Goal: Task Accomplishment & Management: Complete application form

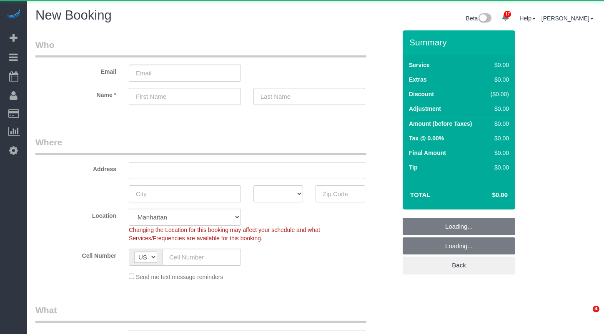
select select "number:89"
select select "number:90"
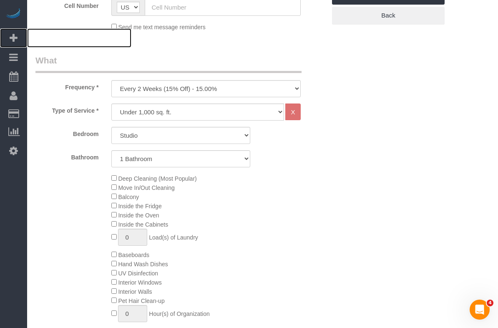
scroll to position [251, 0]
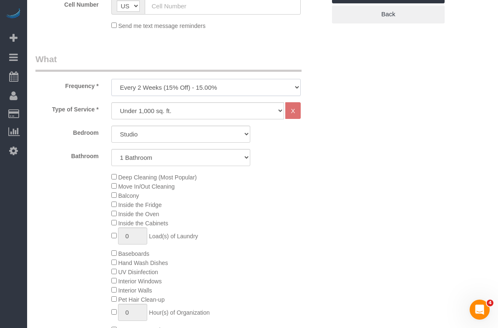
click at [148, 82] on select "One Time Weekly (20% Off) - 20.00% Every 2 Weeks (15% Off) - 15.00% Every 4 Wee…" at bounding box center [205, 87] width 189 height 17
click at [155, 88] on select "One Time Weekly (20% Off) - 20.00% Every 2 Weeks (15% Off) - 15.00% Every 4 Wee…" at bounding box center [205, 87] width 189 height 17
select select "object:2266"
click at [111, 79] on select "One Time Weekly (20% Off) - 20.00% Every 2 Weeks (15% Off) - 15.00% Every 4 Wee…" at bounding box center [205, 87] width 189 height 17
click at [209, 109] on select "Under 1,000 sq. ft. 1,001 - 1,500 sq. ft. 1,500+ sq. ft. Custom Cleaning Office…" at bounding box center [197, 110] width 173 height 17
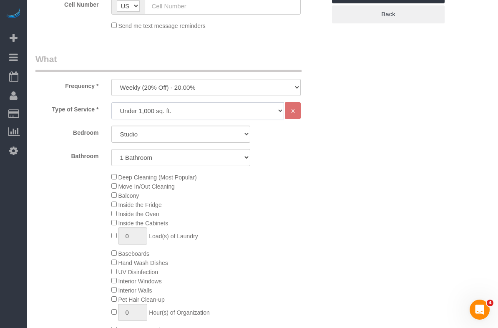
select select "212"
click at [111, 102] on select "Under 1,000 sq. ft. 1,001 - 1,500 sq. ft. 1,500+ sq. ft. Custom Cleaning Office…" at bounding box center [197, 110] width 173 height 17
select select "2"
select select "120"
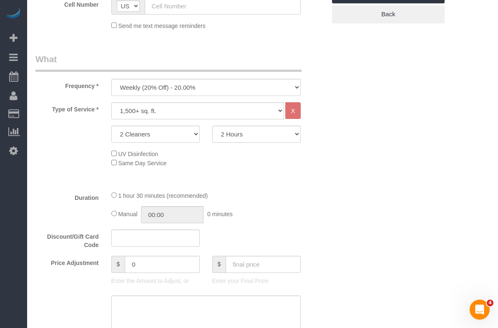
click at [69, 136] on div "2 Cleaners 3 Cleaners 4 Cleaners 5 Cleaners 2 Hours 2.5 Hours 3 Hours 3.5 Hours…" at bounding box center [180, 133] width 303 height 17
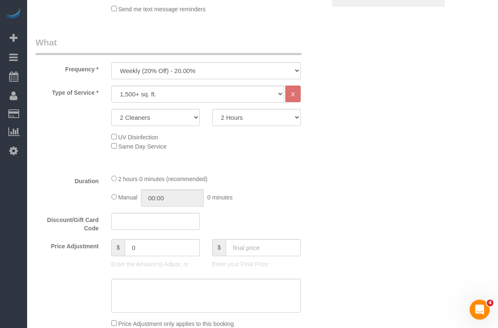
scroll to position [271, 0]
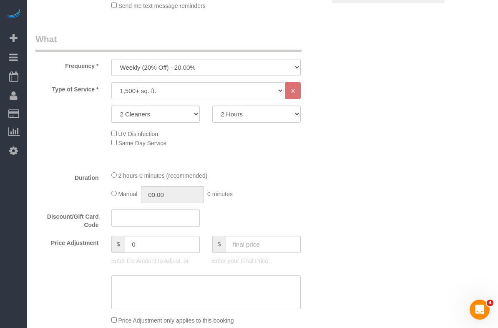
click at [161, 75] on fieldset "What Frequency * One Time Weekly (20% Off) - 20.00% Every 2 Weeks (15% Off) - 1…" at bounding box center [180, 239] width 290 height 413
click at [165, 71] on select "One Time Weekly (20% Off) - 20.00% Every 2 Weeks (15% Off) - 15.00% Every 4 Wee…" at bounding box center [205, 67] width 189 height 17
select select "object:2265"
click at [111, 59] on select "One Time Weekly (20% Off) - 20.00% Every 2 Weeks (15% Off) - 15.00% Every 4 Wee…" at bounding box center [205, 67] width 189 height 17
click at [148, 89] on select "Under 1,000 sq. ft. 1,001 - 1,500 sq. ft. 1,500+ sq. ft. Custom Cleaning Office…" at bounding box center [197, 90] width 173 height 17
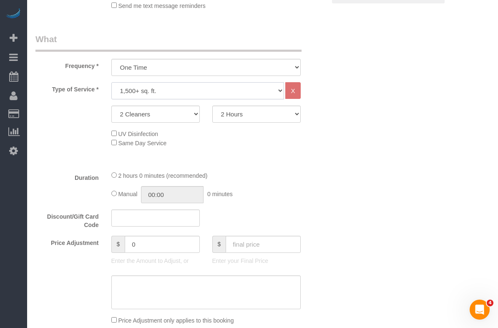
click at [124, 91] on select "Under 1,000 sq. ft. 1,001 - 1,500 sq. ft. 1,500+ sq. ft. Custom Cleaning Office…" at bounding box center [197, 90] width 173 height 17
click at [144, 86] on select "Under 1,000 sq. ft. 1,001 - 1,500 sq. ft. 1,500+ sq. ft. Custom Cleaning Office…" at bounding box center [197, 90] width 173 height 17
select select "216"
click at [111, 82] on select "Under 1,000 sq. ft. 1,001 - 1,500 sq. ft. 1,500+ sq. ft. Custom Cleaning Office…" at bounding box center [197, 90] width 173 height 17
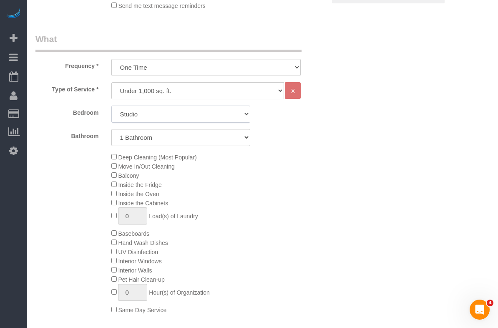
click at [140, 114] on select "Studio 1 Bedroom 2 Bedrooms 3 Bedrooms" at bounding box center [180, 113] width 139 height 17
select select "1"
click at [111, 105] on select "Studio 1 Bedroom 2 Bedrooms 3 Bedrooms" at bounding box center [180, 113] width 139 height 17
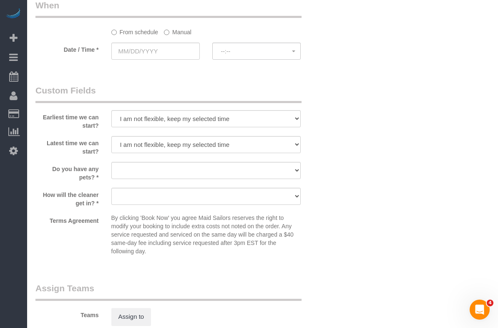
scroll to position [909, 0]
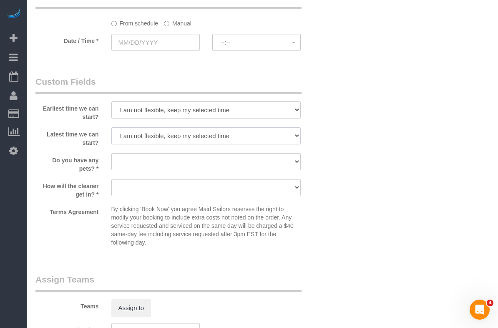
click at [150, 132] on select "I am not flexible, keep my selected time 8:00 AM 9:00 AM 10:00 AM 11:00 AM 12:0…" at bounding box center [205, 135] width 189 height 17
click at [128, 155] on select "Dog Cat None" at bounding box center [205, 161] width 189 height 17
click at [77, 157] on label "Do you have any pets? *" at bounding box center [67, 163] width 76 height 20
click at [128, 161] on select "Dog Cat None" at bounding box center [205, 161] width 189 height 17
select select "number:13"
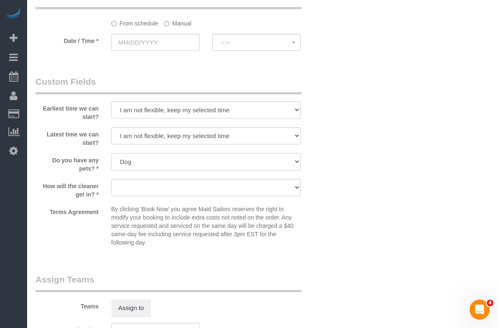
click at [111, 153] on select "Dog Cat None" at bounding box center [205, 161] width 189 height 17
click at [83, 160] on label "Do you have any pets? *" at bounding box center [67, 163] width 76 height 20
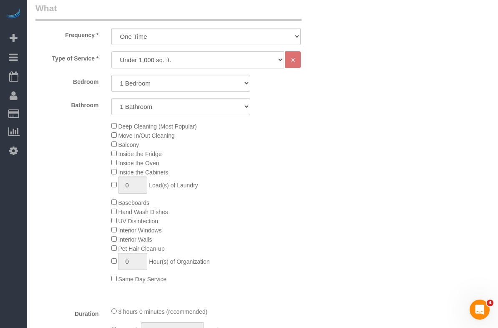
scroll to position [297, 0]
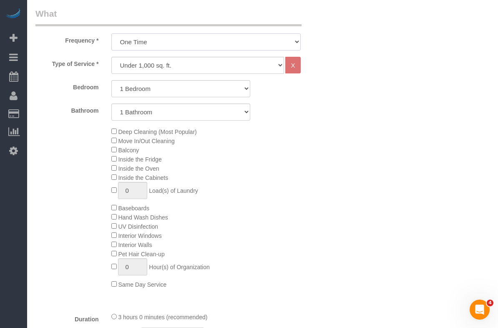
click at [180, 47] on select "One Time Weekly (20% Off) - 20.00% Every 2 Weeks (15% Off) - 15.00% Every 4 Wee…" at bounding box center [205, 41] width 189 height 17
select select "object:2266"
click at [111, 33] on select "One Time Weekly (20% Off) - 20.00% Every 2 Weeks (15% Off) - 15.00% Every 4 Wee…" at bounding box center [205, 41] width 189 height 17
click at [171, 66] on select "Under 1,000 sq. ft. 1,001 - 1,500 sq. ft. 1,500+ sq. ft. Custom Cleaning Office…" at bounding box center [197, 65] width 173 height 17
select select "212"
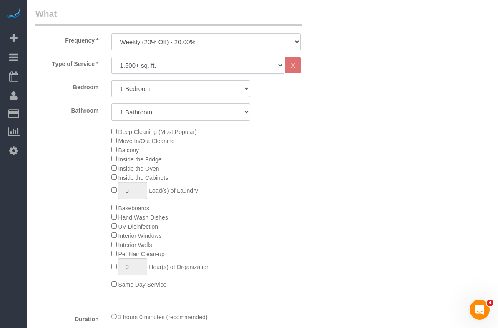
click at [111, 57] on select "Under 1,000 sq. ft. 1,001 - 1,500 sq. ft. 1,500+ sq. ft. Custom Cleaning Office…" at bounding box center [197, 65] width 173 height 17
select select "2"
select select "120"
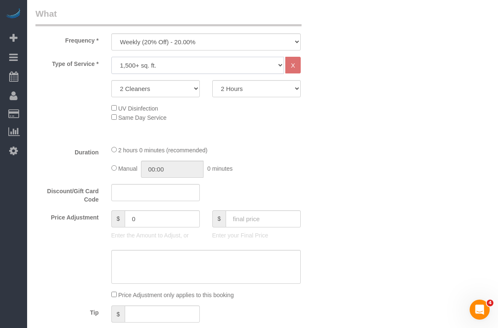
click at [176, 68] on select "Under 1,000 sq. ft. 1,001 - 1,500 sq. ft. 1,500+ sq. ft. Custom Cleaning Office…" at bounding box center [197, 65] width 173 height 17
select select "308"
click at [111, 57] on select "Under 1,000 sq. ft. 1,001 - 1,500 sq. ft. 1,500+ sq. ft. Custom Cleaning Office…" at bounding box center [197, 65] width 173 height 17
click at [250, 93] on select "2 Hours 2.5 Hours 3 Hours 3.5 Hours 4 Hours 4.5 Hours 5 Hours 5.5 Hours 6 Hours…" at bounding box center [256, 88] width 88 height 17
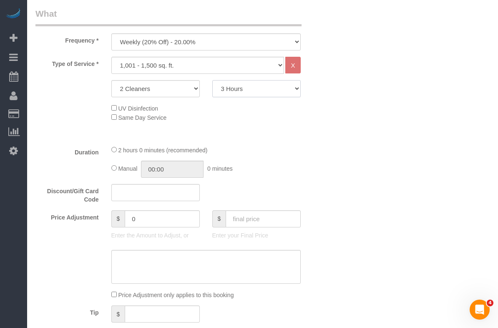
click at [212, 80] on select "2 Hours 2.5 Hours 3 Hours 3.5 Hours 4 Hours 4.5 Hours 5 Hours 5.5 Hours 6 Hours…" at bounding box center [256, 88] width 88 height 17
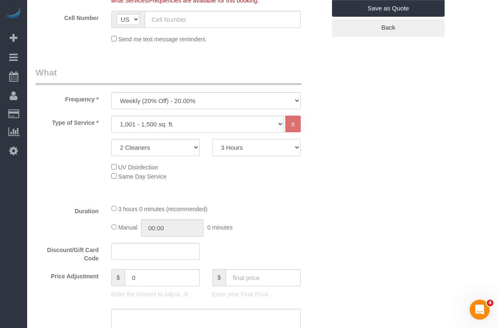
scroll to position [238, 0]
click at [233, 150] on select "2 Hours 2.5 Hours 3 Hours 3.5 Hours 4 Hours 4.5 Hours 5 Hours 5.5 Hours 6 Hours…" at bounding box center [256, 147] width 88 height 17
select select "240"
click at [212, 139] on select "2 Hours 2.5 Hours 3 Hours 3.5 Hours 4 Hours 4.5 Hours 5 Hours 5.5 Hours 6 Hours…" at bounding box center [256, 147] width 88 height 17
click at [184, 159] on div "Type of Service * Under 1,000 sq. ft. 1,001 - 1,500 sq. ft. 1,500+ sq. ft. Cust…" at bounding box center [180, 157] width 290 height 82
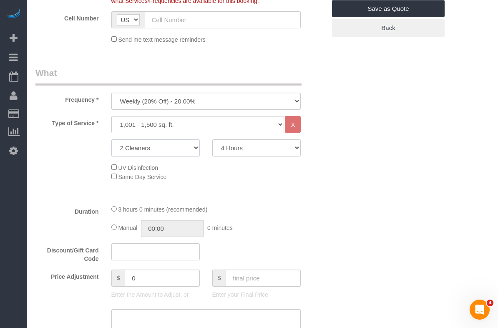
click at [180, 149] on select "1 Cleaner 2 Cleaners 3 Cleaners 4 Cleaners 5 Cleaners" at bounding box center [155, 147] width 88 height 17
select select "1"
click at [111, 139] on select "1 Cleaner 2 Cleaners 3 Cleaners 4 Cleaners 5 Cleaners" at bounding box center [155, 147] width 88 height 17
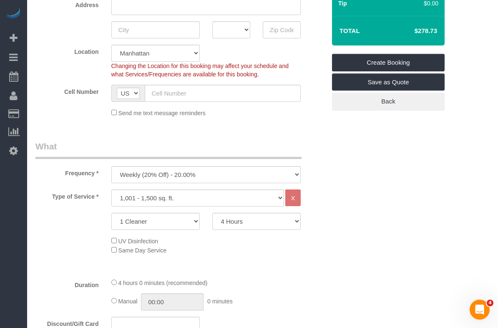
scroll to position [167, 0]
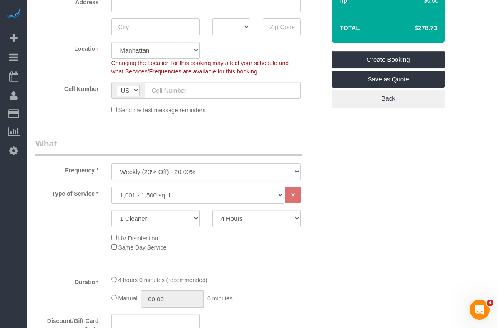
click at [203, 167] on select "One Time Weekly (20% Off) - 20.00% Every 2 Weeks (15% Off) - 15.00% Every 4 Wee…" at bounding box center [205, 171] width 189 height 17
click at [111, 163] on select "One Time Weekly (20% Off) - 20.00% Every 2 Weeks (15% Off) - 15.00% Every 4 Wee…" at bounding box center [205, 171] width 189 height 17
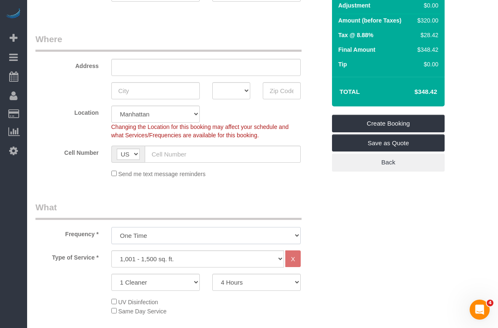
scroll to position [109, 0]
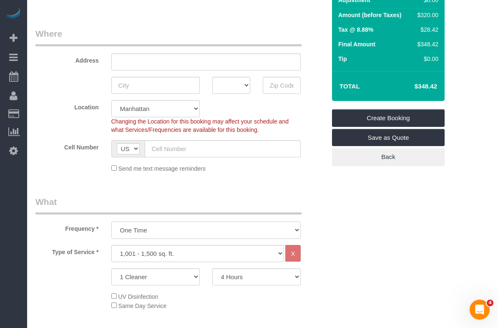
click at [189, 235] on select "One Time Weekly (20% Off) - 20.00% Every 2 Weeks (15% Off) - 15.00% Every 4 Wee…" at bounding box center [205, 229] width 189 height 17
click at [111, 221] on select "One Time Weekly (20% Off) - 20.00% Every 2 Weeks (15% Off) - 15.00% Every 4 Wee…" at bounding box center [205, 229] width 189 height 17
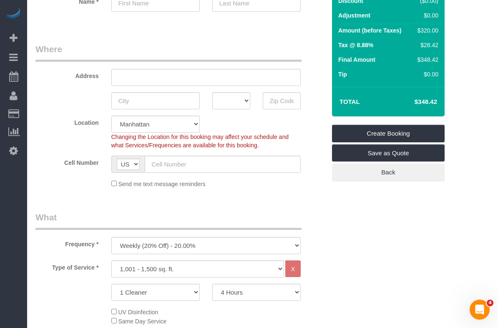
scroll to position [73, 0]
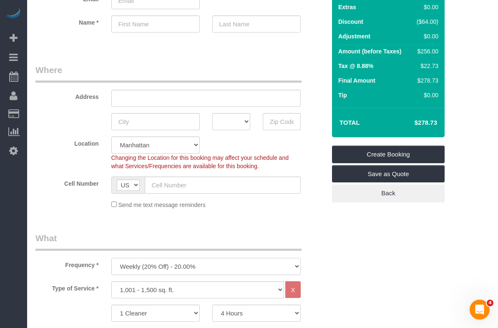
click at [196, 262] on select "One Time Weekly (20% Off) - 20.00% Every 2 Weeks (15% Off) - 15.00% Every 4 Wee…" at bounding box center [205, 266] width 189 height 17
select select "object:2265"
click at [111, 258] on select "One Time Weekly (20% Off) - 20.00% Every 2 Weeks (15% Off) - 15.00% Every 4 Wee…" at bounding box center [205, 266] width 189 height 17
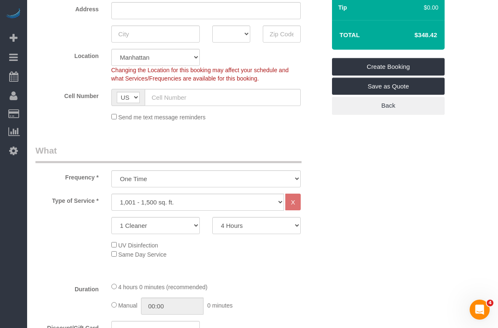
scroll to position [133, 0]
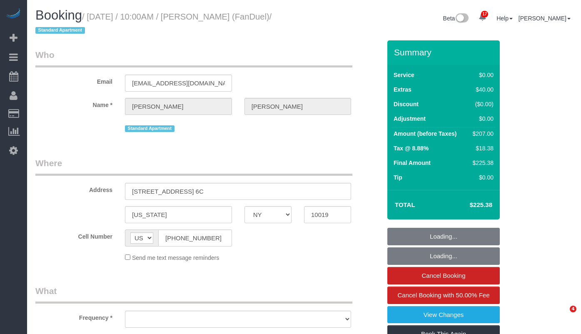
select select "NY"
select select "object:777"
select select "2"
select select "spot1"
select select "number:58"
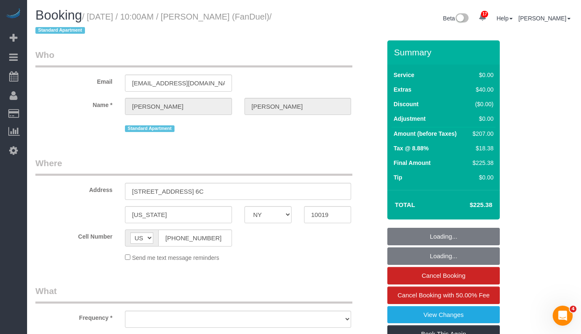
select select "number:75"
select select "number:15"
select select "number:7"
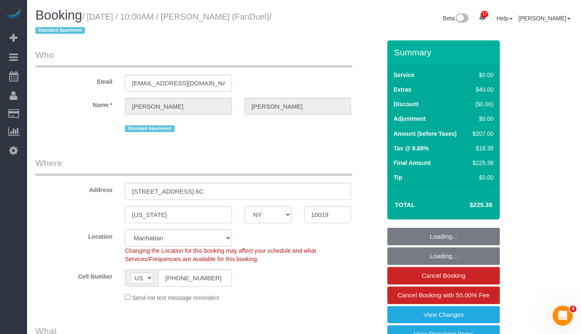
select select "object:1041"
select select "string:stripe-pm_1PJLc54VGloSiKo7Sf6PLuZx"
select select "2"
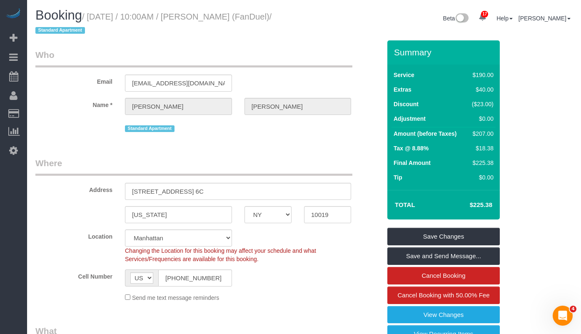
drag, startPoint x: 95, startPoint y: 15, endPoint x: 74, endPoint y: 33, distance: 26.9
click at [74, 33] on small "/ September 12, 2025 / 10:00AM / Harry Catalani (FanDuel) / Standard Apartment" at bounding box center [153, 23] width 236 height 23
copy small "September 12, 2025 / 10:00AM / Harry Catalani (FanDuel)"
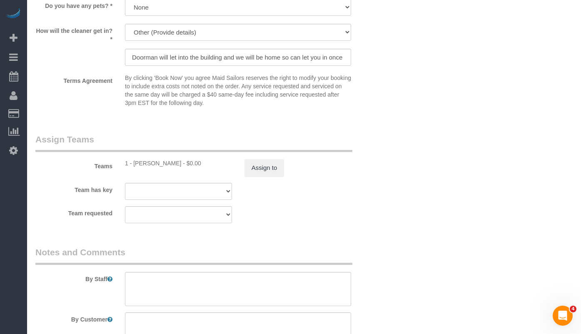
scroll to position [1042, 0]
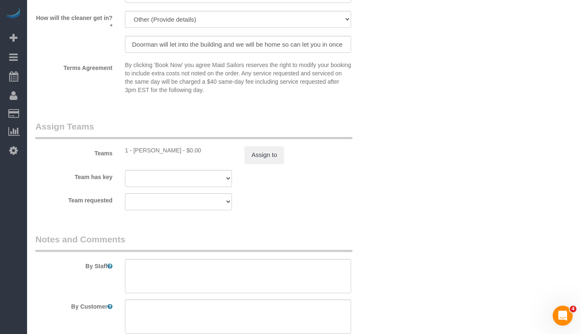
click at [136, 155] on div "1 - Joselin Cecilio - $0.00" at bounding box center [178, 150] width 107 height 8
copy div "Joselin Cecilio"
drag, startPoint x: 135, startPoint y: 159, endPoint x: 173, endPoint y: 160, distance: 37.5
click at [173, 155] on div "1 - Joselin Cecilio - $0.00" at bounding box center [178, 150] width 107 height 8
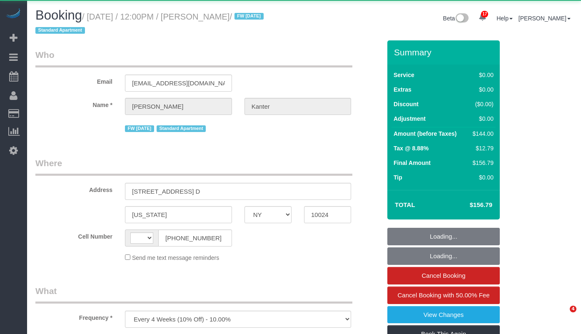
select select "NY"
select select "string:US"
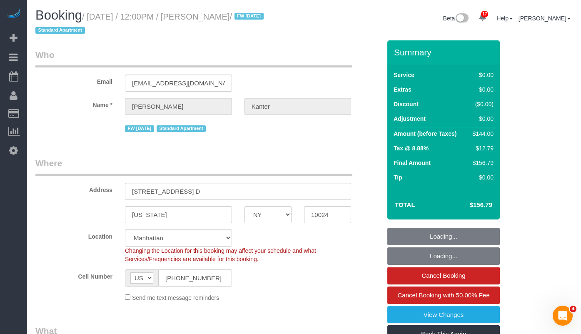
select select "string:stripe-pm_1NcV0h4VGloSiKo7qLh3g6Fz"
select select "object:791"
select select "1"
select select "number:89"
select select "number:90"
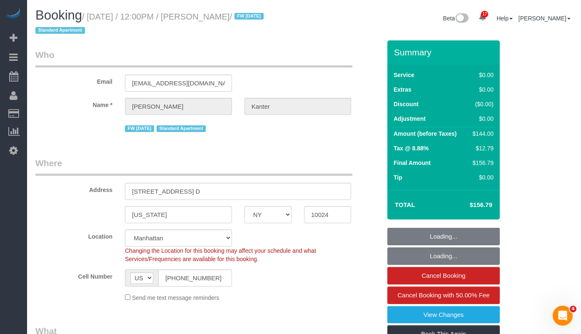
select select "number:15"
select select "number:5"
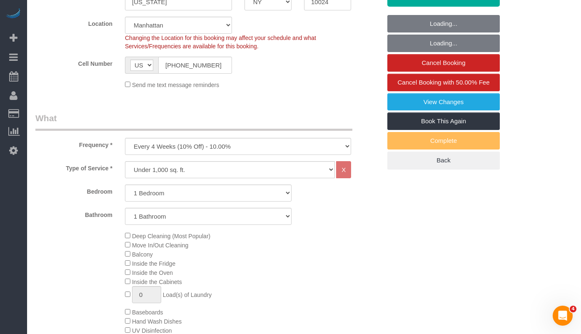
select select "spot1"
select select "1"
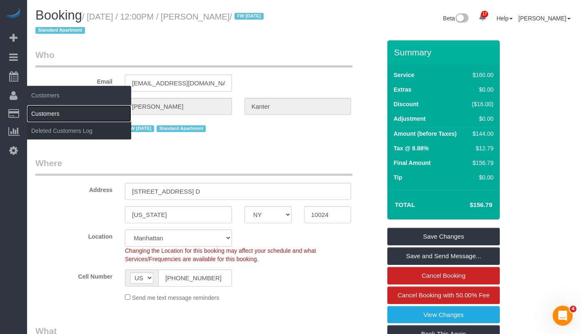
click at [45, 112] on link "Customers" at bounding box center [79, 113] width 104 height 17
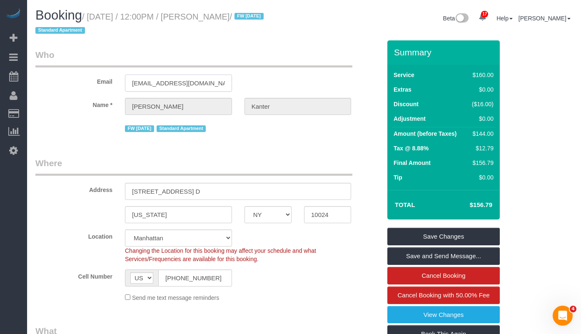
drag, startPoint x: 198, startPoint y: 84, endPoint x: 113, endPoint y: 79, distance: 85.1
click at [112, 80] on div "Email dkanter21@gmail.com" at bounding box center [208, 70] width 358 height 43
drag, startPoint x: 276, startPoint y: 17, endPoint x: 92, endPoint y: 17, distance: 184.2
click at [92, 17] on small "/ September 12, 2025 / 12:00PM / Danielle Kanter / FW 2/28/24 Standard Apartment" at bounding box center [150, 23] width 231 height 23
copy small "September 12, 2025 / 12:00PM / Danielle Kanter"
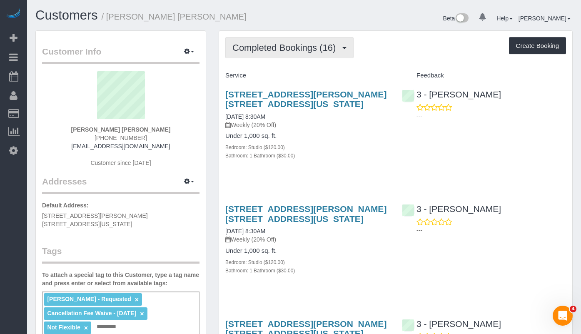
click at [269, 47] on span "Completed Bookings (16)" at bounding box center [287, 48] width 108 height 10
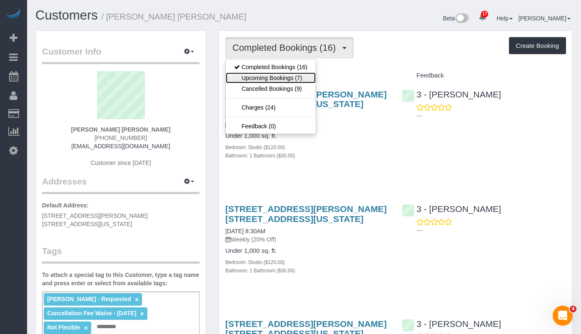
click at [278, 79] on link "Upcoming Bookings (7)" at bounding box center [271, 78] width 90 height 11
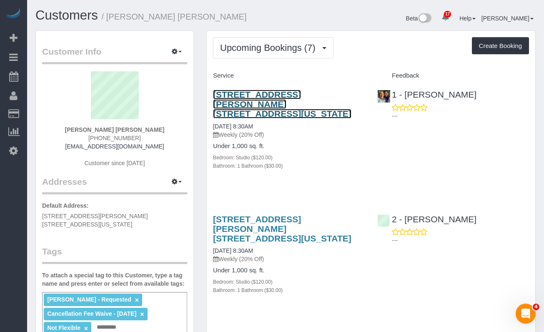
click at [250, 99] on link "[STREET_ADDRESS][PERSON_NAME] [STREET_ADDRESS][US_STATE]" at bounding box center [282, 104] width 138 height 29
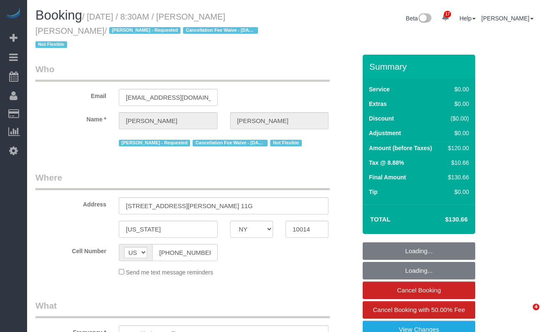
select select "NY"
select select "number:89"
select select "number:90"
select select "number:15"
select select "number:6"
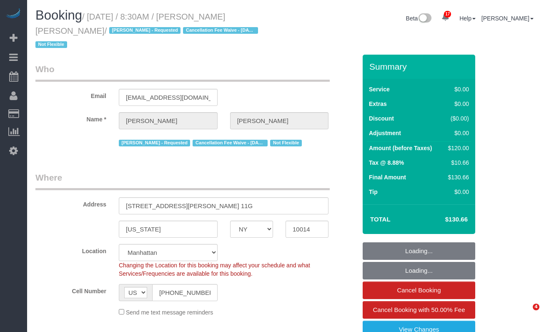
select select "object:1515"
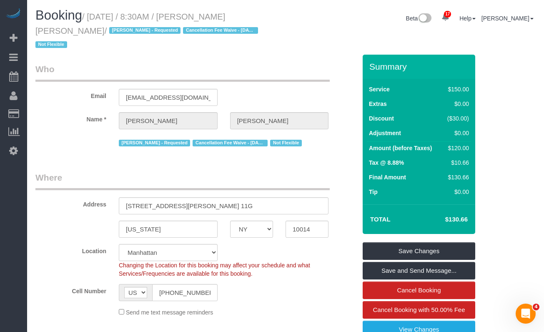
drag, startPoint x: 94, startPoint y: 17, endPoint x: 148, endPoint y: 46, distance: 61.7
click at [74, 33] on small "/ September 12, 2025 / 8:30AM / Campbell Chambers / Alton Jasper - Requested Ca…" at bounding box center [147, 31] width 225 height 38
copy small "September 12, 2025 / 8:30AM / Campbell Chambers"
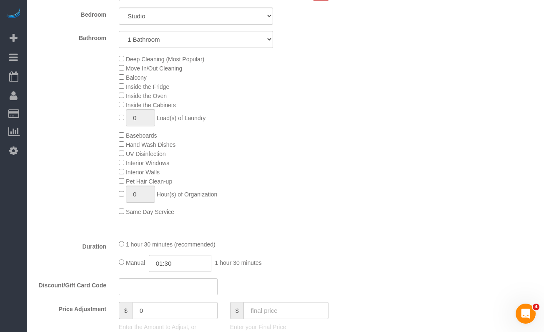
scroll to position [405, 0]
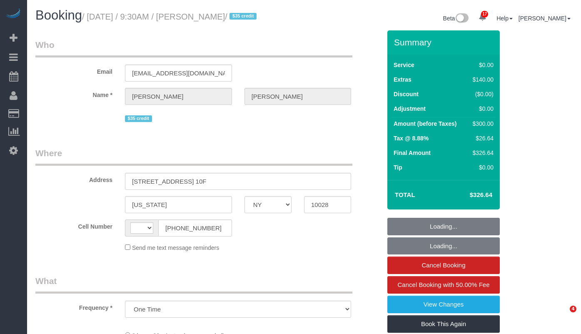
select select "NY"
select select "string:[GEOGRAPHIC_DATA]"
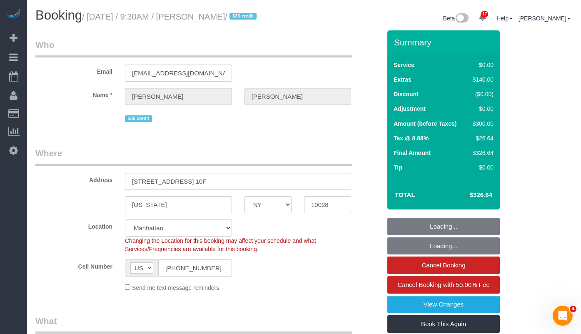
select select "string:stripe-pm_1PHVFZ4VGloSiKo7Fg93uLWs"
select select "object:783"
select select "1"
select select "number:89"
select select "number:90"
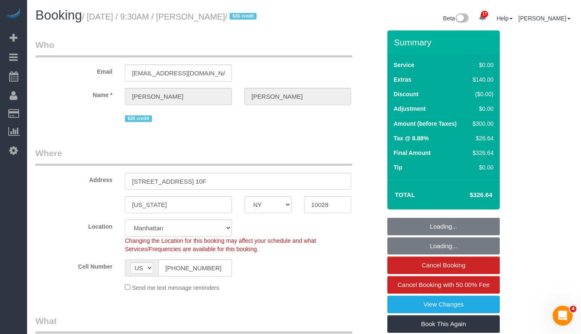
select select "number:15"
select select "number:5"
select select "1"
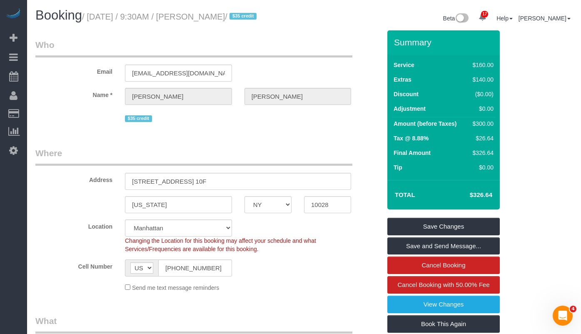
drag, startPoint x: 267, startPoint y: 18, endPoint x: 258, endPoint y: 1, distance: 19.6
click at [213, 19] on small "/ September 12, 2025 / 9:30AM / Luke Meehan / $35 credit" at bounding box center [170, 16] width 177 height 9
click at [235, 17] on small "/ September 12, 2025 / 9:30AM / Luke Meehan / $35 credit" at bounding box center [170, 16] width 177 height 9
copy small "September 12, 2025 / 9:30AM / Luke Meehan"
drag, startPoint x: 263, startPoint y: 17, endPoint x: 541, endPoint y: 194, distance: 329.9
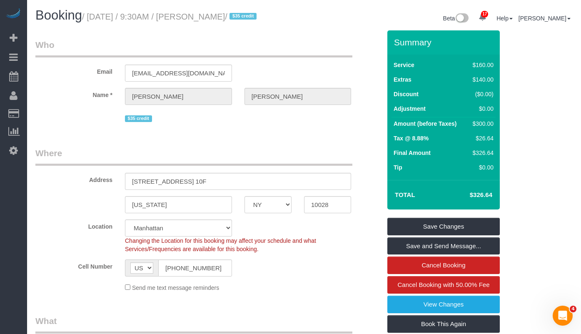
click at [97, 20] on small "/ September 12, 2025 / 9:30AM / Luke Meehan / $35 credit" at bounding box center [170, 16] width 177 height 9
copy small "eptember 12, 2025 / 9:30AM / Luke Meehan"
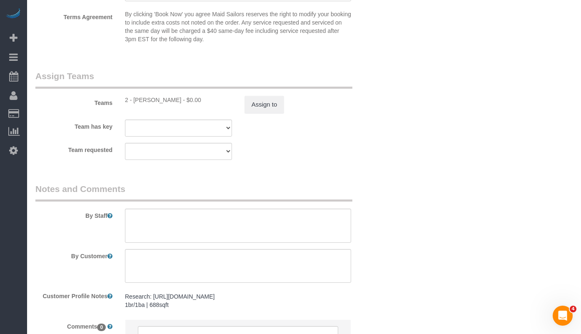
scroll to position [1108, 0]
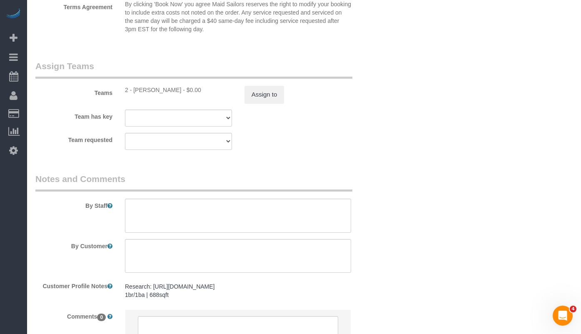
click at [141, 94] on div "2 - Milagros Ramirez - $0.00" at bounding box center [178, 90] width 107 height 8
copy div "Milagros"
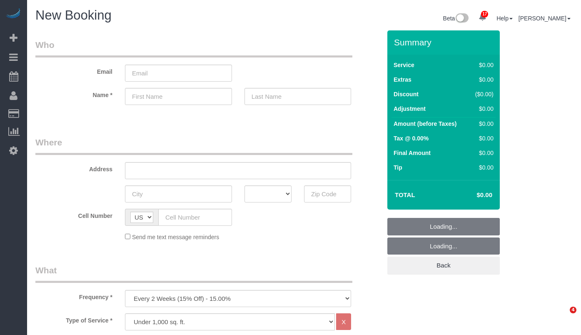
select select "number:89"
select select "number:90"
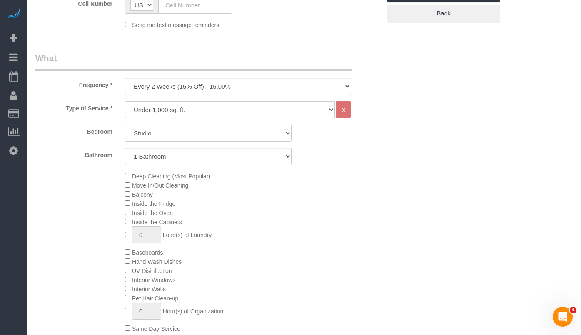
scroll to position [242, 0]
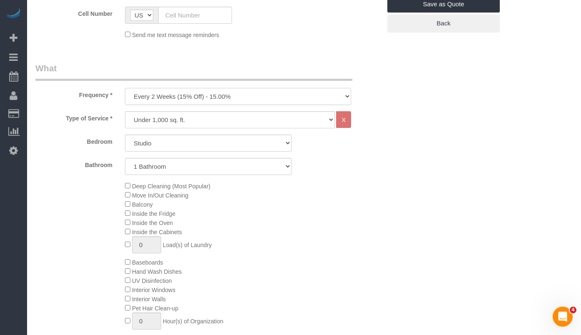
click at [152, 99] on select "One Time Weekly (20% Off) - 20.00% Every 2 Weeks (15% Off) - 15.00% Every 4 Wee…" at bounding box center [238, 96] width 226 height 17
select select "object:1254"
click at [125, 88] on select "One Time Weekly (20% Off) - 20.00% Every 2 Weeks (15% Off) - 15.00% Every 4 Wee…" at bounding box center [238, 96] width 226 height 17
click at [166, 137] on select "Studio 1 Bedroom 2 Bedrooms 3 Bedrooms" at bounding box center [208, 143] width 167 height 17
select select "2"
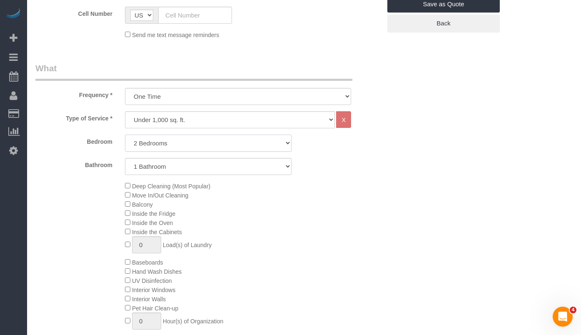
click at [125, 135] on select "Studio 1 Bedroom 2 Bedrooms 3 Bedrooms" at bounding box center [208, 143] width 167 height 17
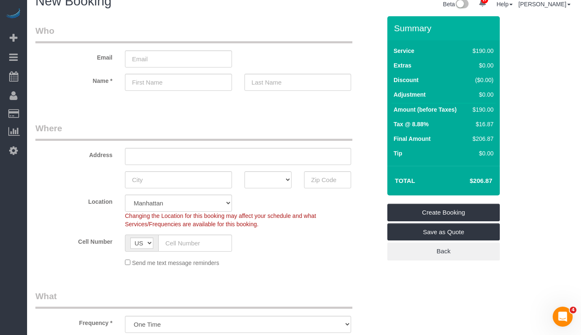
scroll to position [8, 0]
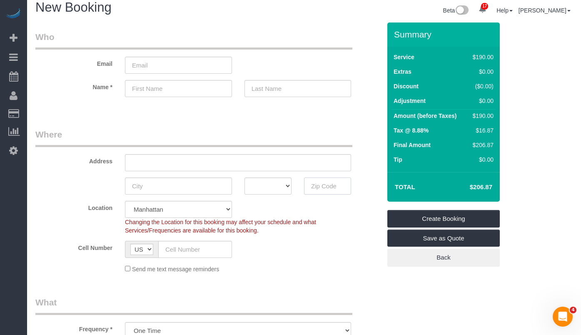
click at [323, 188] on input "text" at bounding box center [327, 186] width 47 height 17
click at [325, 187] on input "10009" at bounding box center [327, 186] width 47 height 17
type input "10009"
click at [298, 242] on div "Cell Number AF AL DZ AD AO AI AQ AG AR AM AW AU AT AZ BS BH BD BB BY BE BZ BJ B…" at bounding box center [208, 249] width 358 height 17
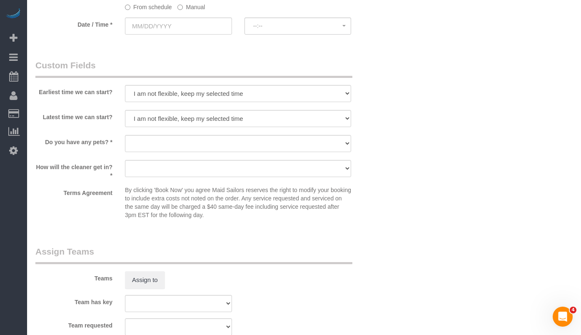
scroll to position [1083, 0]
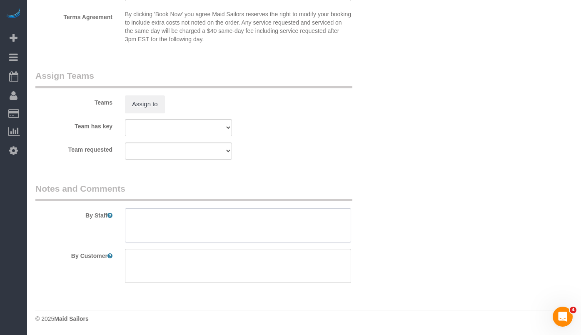
click at [160, 233] on textarea at bounding box center [238, 225] width 226 height 34
click at [151, 262] on textarea at bounding box center [238, 266] width 226 height 34
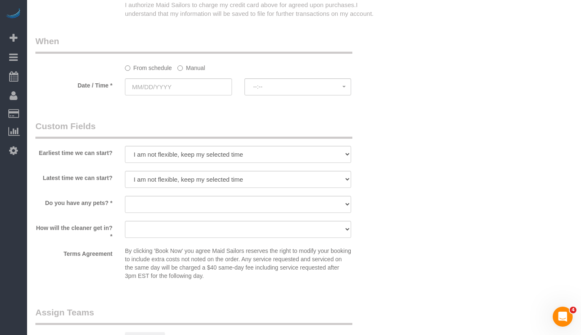
scroll to position [827, 0]
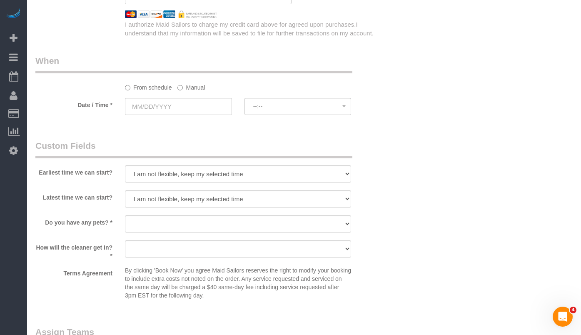
type textarea "Standard Cleaning"
click at [168, 173] on select "I am not flexible, keep my selected time 8:00 AM 9:00 AM 10:00 AM 11:00 AM 12:0…" at bounding box center [238, 173] width 226 height 17
select select "number:58"
click at [125, 165] on select "I am not flexible, keep my selected time 8:00 AM 9:00 AM 10:00 AM 11:00 AM 12:0…" at bounding box center [238, 173] width 226 height 17
click at [152, 204] on select "I am not flexible, keep my selected time 8:00 AM 9:00 AM 10:00 AM 11:00 AM 12:0…" at bounding box center [238, 198] width 226 height 17
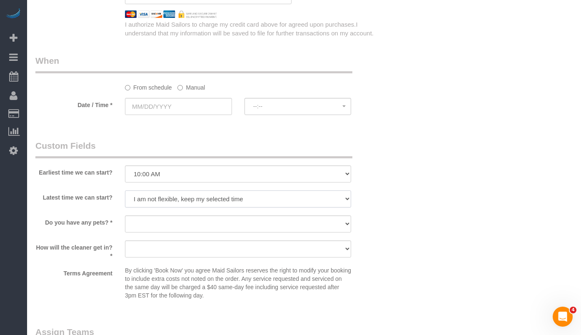
select select "number:75"
click at [125, 190] on select "I am not flexible, keep my selected time 8:00 AM 9:00 AM 10:00 AM 11:00 AM 12:0…" at bounding box center [238, 198] width 226 height 17
click at [94, 209] on sui-booking-custom-fields "Earliest time we can start? I am not flexible, keep my selected time 8:00 AM 9:…" at bounding box center [208, 222] width 346 height 164
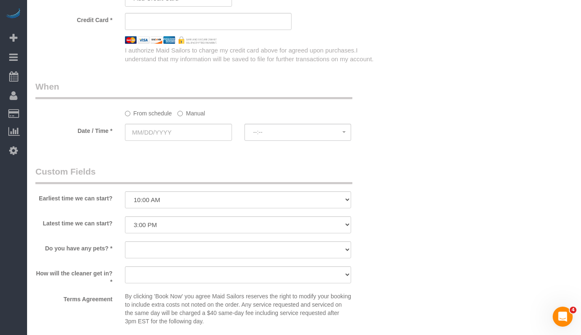
scroll to position [801, 0]
click at [277, 135] on span "--:--" at bounding box center [298, 132] width 90 height 7
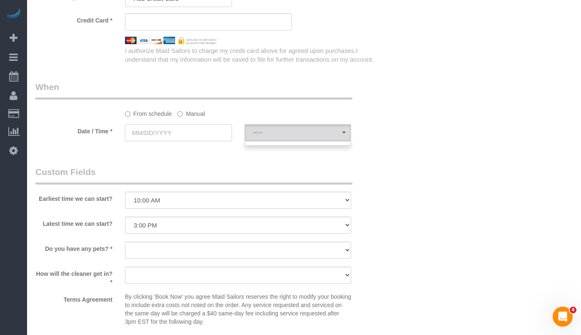
click at [150, 134] on input "text" at bounding box center [178, 132] width 107 height 17
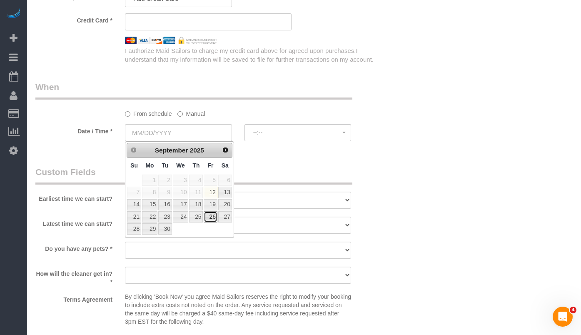
click at [213, 218] on link "26" at bounding box center [210, 216] width 13 height 11
type input "09/26/2025"
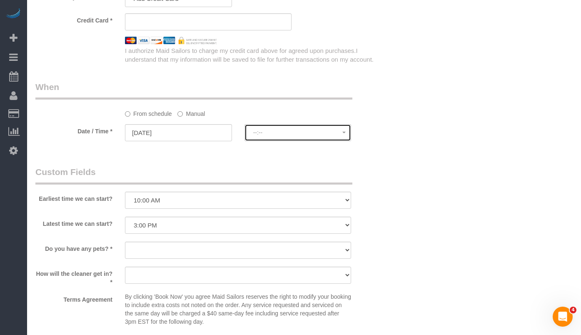
click at [280, 129] on span "--:--" at bounding box center [298, 132] width 90 height 7
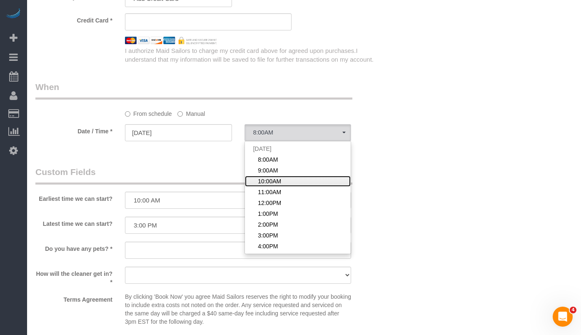
click at [289, 180] on link "10:00AM" at bounding box center [298, 181] width 106 height 11
select select "spot3"
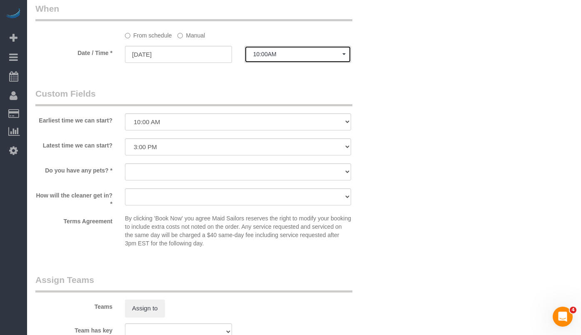
scroll to position [880, 0]
click at [147, 171] on select "Dog Cat None" at bounding box center [238, 171] width 226 height 17
select select "number:15"
click at [125, 163] on select "Dog Cat None" at bounding box center [238, 171] width 226 height 17
click at [143, 192] on select "We'll let you in. Doorman/Front Desk has the key. Other (Provide details)" at bounding box center [238, 196] width 226 height 17
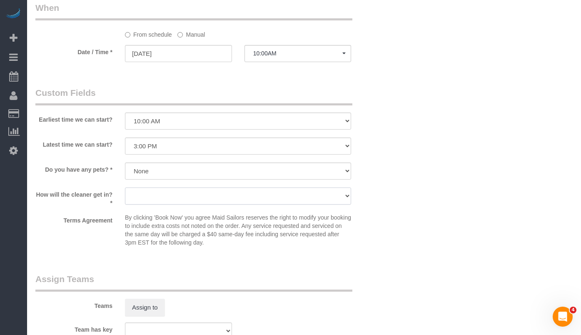
select select "number:5"
click at [125, 188] on select "We'll let you in. Doorman/Front Desk has the key. Other (Provide details)" at bounding box center [238, 196] width 226 height 17
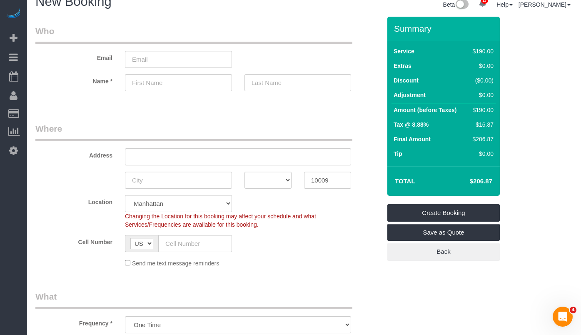
scroll to position [0, 0]
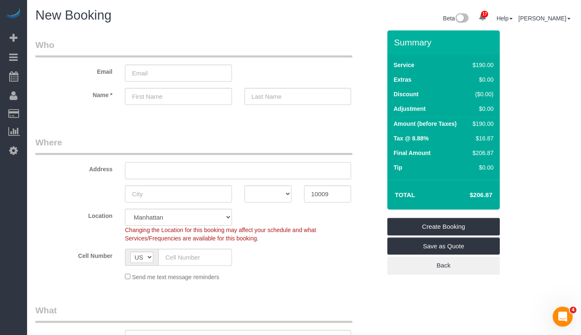
click at [205, 172] on input "text" at bounding box center [238, 170] width 226 height 17
type input "41 Avenue B N"
click at [93, 197] on div "AK AL AR AZ CA CO CT DC DE FL GA HI IA ID IL IN KS KY LA MA MD ME MI MN MO MS M…" at bounding box center [208, 193] width 358 height 17
click at [135, 198] on input "text" at bounding box center [178, 193] width 107 height 17
type input "Ne"
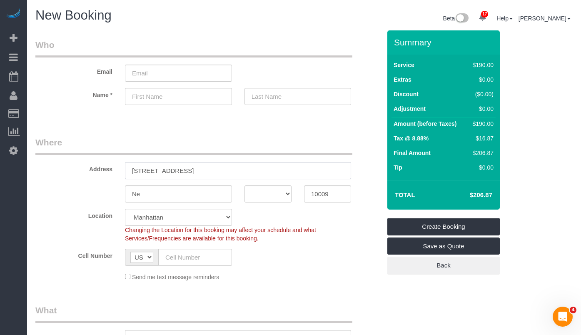
click at [202, 173] on input "41 Avenue B N" at bounding box center [238, 170] width 226 height 17
type input "41 Avenue B Apt 4B"
click at [77, 185] on sui-booking-address "Address 41 Avenue B Apt 4B Ne AK AL AR AZ CA CO CT DC DE FL GA HI IA ID IL IN K…" at bounding box center [208, 169] width 346 height 66
click at [148, 193] on input "Ne" at bounding box center [178, 193] width 107 height 17
type input "New York"
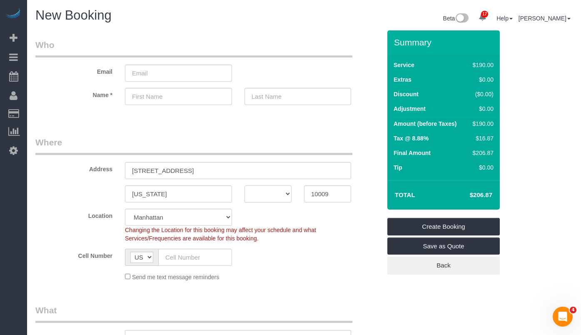
click at [261, 194] on select "AK AL AR AZ CA CO CT DC DE FL GA HI IA ID IL IN KS KY LA MA MD ME MI MN MO MS M…" at bounding box center [268, 193] width 47 height 17
select select "NY"
click at [245, 185] on select "AK AL AR AZ CA CO CT DC DE FL GA HI IA ID IL IN KS KY LA MA MD ME MI MN MO MS M…" at bounding box center [268, 193] width 47 height 17
click at [188, 259] on input "text" at bounding box center [195, 257] width 74 height 17
paste input "1 (347) 585-9003"
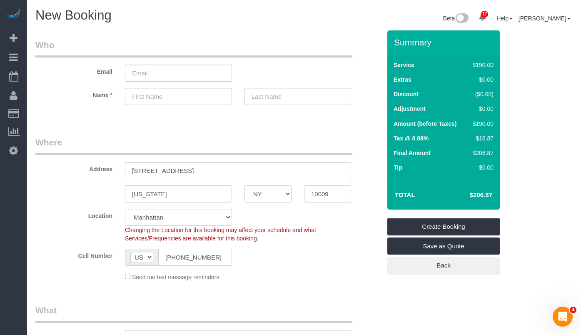
type input "1 (347) 585-9003"
click at [289, 263] on div "Cell Number AF AL DZ AD AO AI AQ AG AR AM AW AU AT AZ BS BH BD BB BY BE BZ BJ B…" at bounding box center [208, 257] width 358 height 17
click at [173, 93] on input "text" at bounding box center [178, 96] width 107 height 17
click at [76, 100] on div "Name *" at bounding box center [208, 96] width 358 height 17
click at [150, 93] on input "text" at bounding box center [178, 96] width 107 height 17
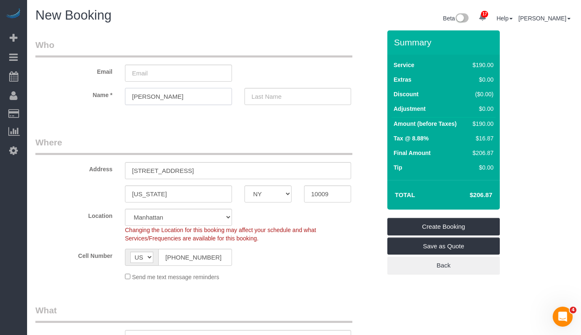
type input "Casey"
click at [281, 94] on input "text" at bounding box center [298, 96] width 107 height 17
type input "Press"
click at [177, 75] on input "email" at bounding box center [178, 73] width 107 height 17
click at [81, 82] on sui-booking-customer "Email Name * Casey Press" at bounding box center [208, 76] width 346 height 75
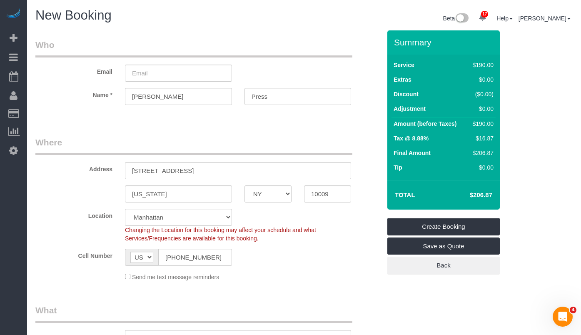
select select "spot62"
click at [143, 71] on input "email" at bounding box center [178, 73] width 107 height 17
click at [85, 86] on sui-booking-customer "Email Name * Casey Press" at bounding box center [208, 76] width 346 height 75
click at [144, 71] on input "email" at bounding box center [178, 73] width 107 height 17
type input "caseyjpress@gmail.com"
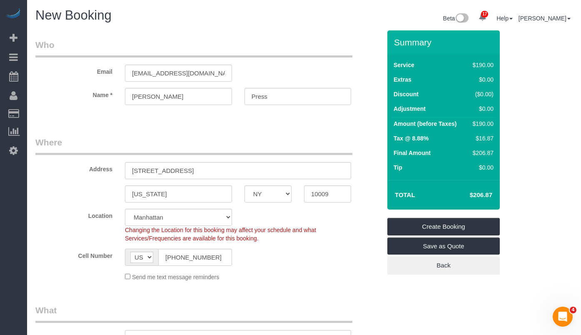
click at [101, 108] on sui-booking-customer "Email caseyjpress@gmail.com Name * Casey Press" at bounding box center [208, 76] width 346 height 75
select select "spot121"
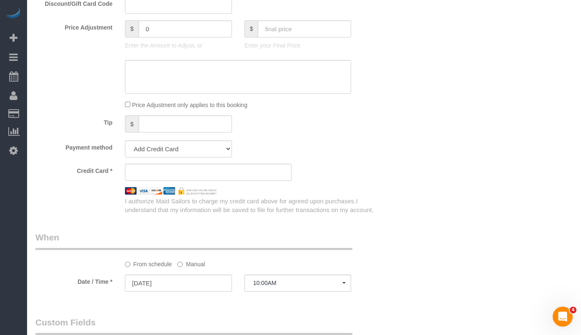
scroll to position [655, 0]
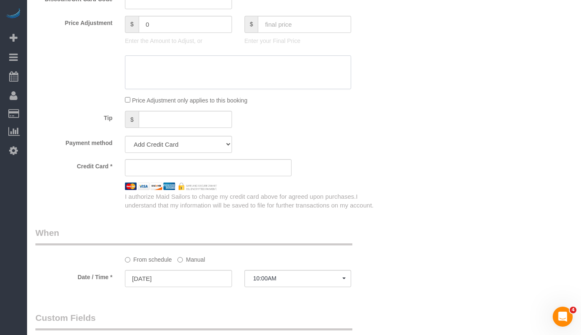
click at [162, 72] on textarea at bounding box center [238, 72] width 226 height 34
click at [171, 82] on textarea at bounding box center [238, 72] width 226 height 34
click at [170, 82] on textarea at bounding box center [238, 72] width 226 height 34
click at [183, 63] on textarea at bounding box center [238, 72] width 226 height 34
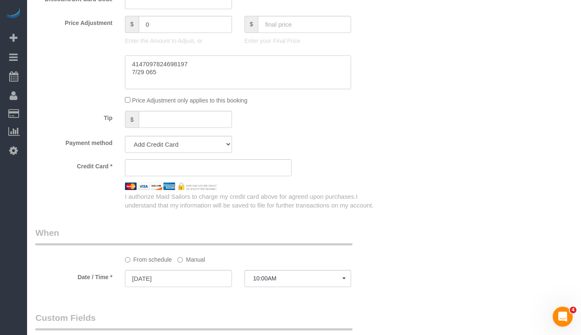
type textarea "4147097824698197 7/29 065"
click at [375, 150] on div "Payment method Add Credit Card Cash Check Paypal" at bounding box center [208, 144] width 358 height 17
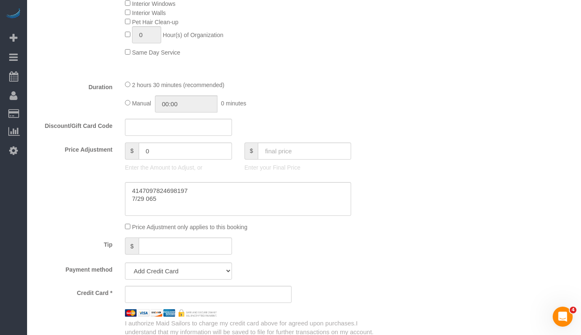
scroll to position [475, 0]
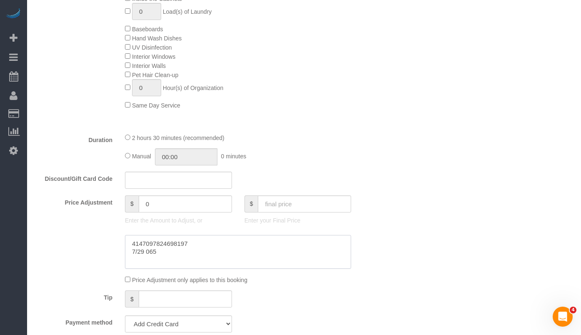
drag, startPoint x: 169, startPoint y: 256, endPoint x: 131, endPoint y: 243, distance: 40.2
click at [131, 243] on textarea at bounding box center [238, 252] width 226 height 34
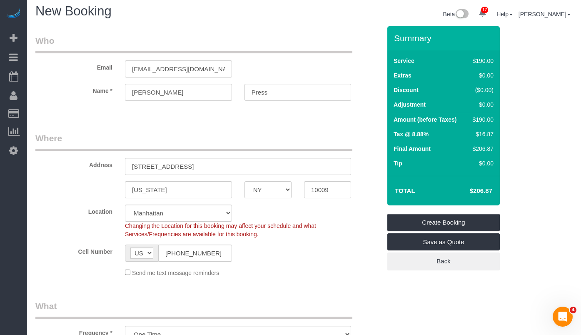
scroll to position [0, 0]
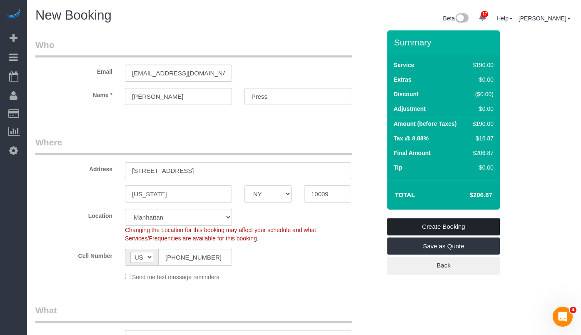
click at [408, 225] on link "Create Booking" at bounding box center [444, 227] width 113 height 18
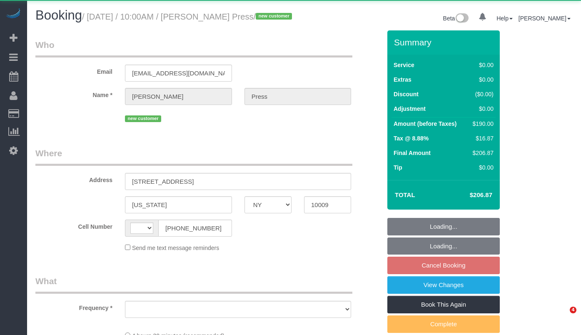
select select "NY"
select select "string:[GEOGRAPHIC_DATA]"
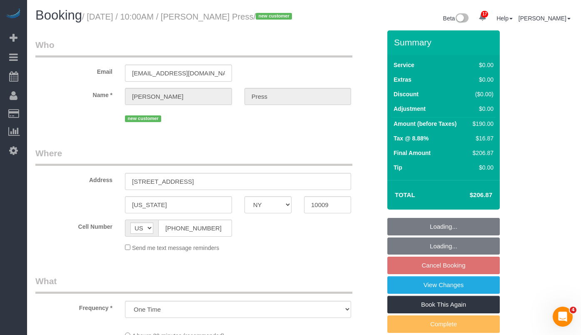
select select "object:1026"
select select "string:stripe-pm_1S6YfM4VGloSiKo7PXEYptiZ"
select select "2"
select select "spot3"
select select "number:58"
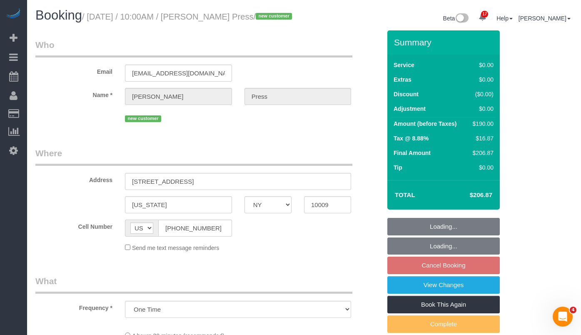
select select "number:75"
select select "number:15"
select select "number:5"
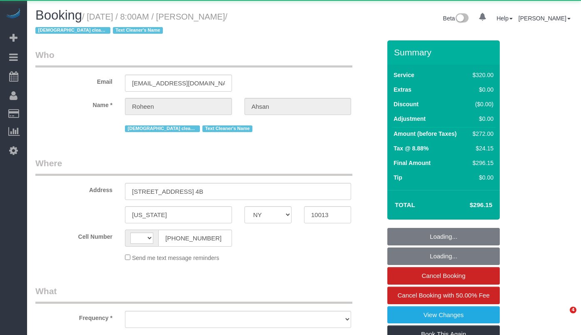
select select "NY"
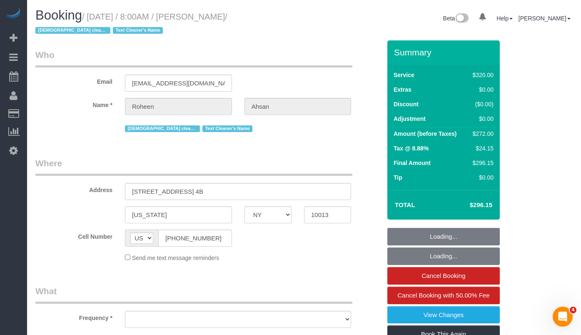
select select "string:[GEOGRAPHIC_DATA]"
select select "object:781"
select select "string:stripe-pm_1RdfN24VGloSiKo70jTmvZbS"
select select "240"
select select "number:89"
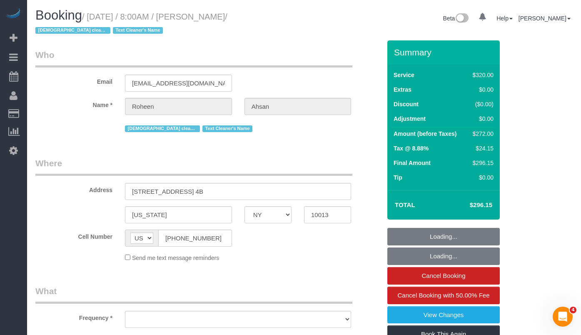
select select "number:68"
select select "number:15"
select select "number:6"
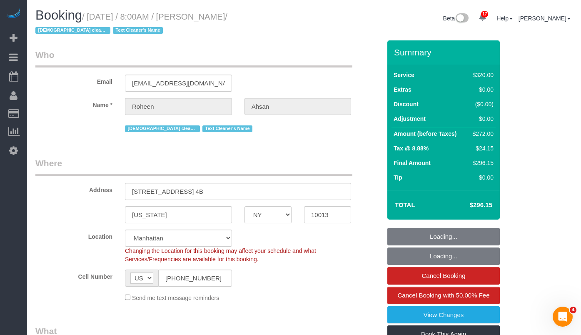
select select "object:1489"
select select "spot1"
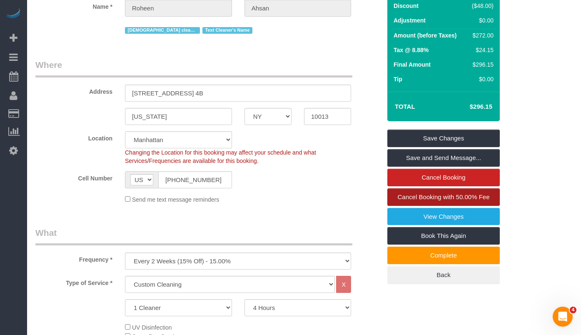
scroll to position [95, 0]
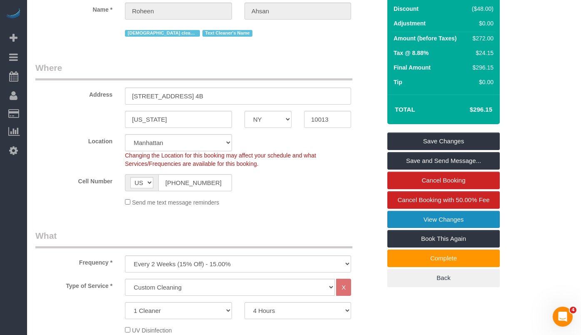
click at [428, 223] on link "View Changes" at bounding box center [444, 220] width 113 height 18
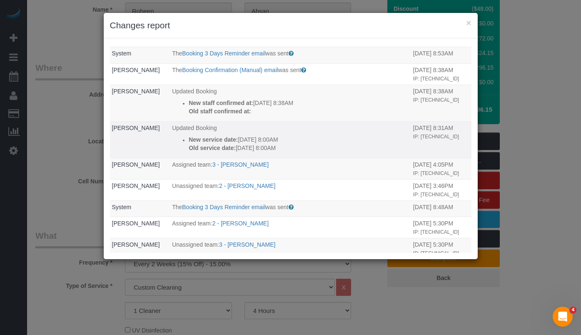
scroll to position [27, 0]
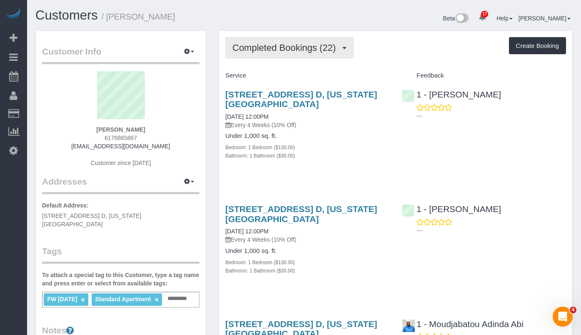
click at [282, 50] on span "Completed Bookings (22)" at bounding box center [287, 48] width 108 height 10
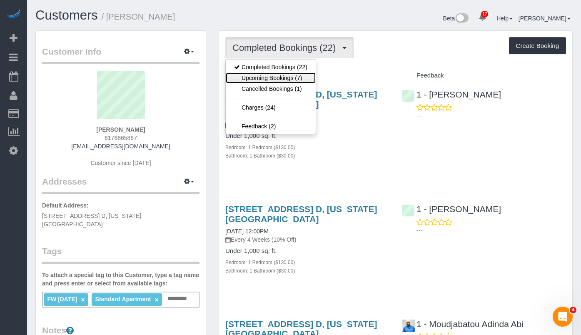
click at [284, 75] on link "Upcoming Bookings (7)" at bounding box center [271, 78] width 90 height 11
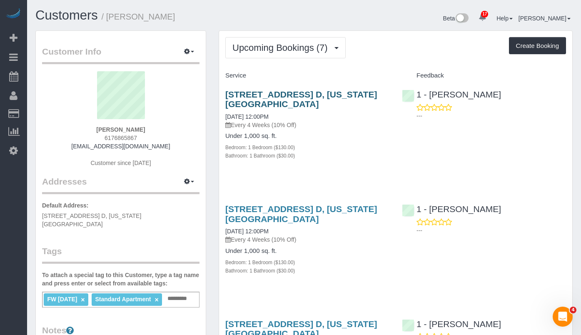
drag, startPoint x: 281, startPoint y: 105, endPoint x: 227, endPoint y: 96, distance: 55.0
click at [227, 96] on h3 "151 West 87th Street, Apt. D, New York, NY 10024" at bounding box center [307, 99] width 164 height 19
copy link "151 West 87th Street, Apt. D, New York, NY 10024"
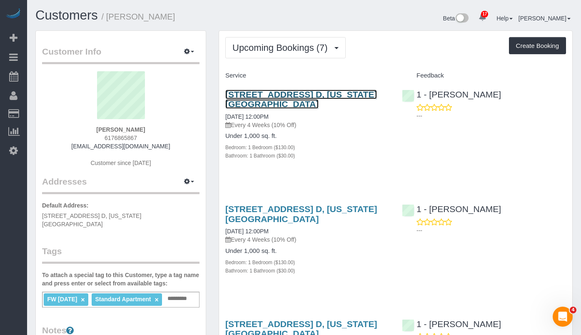
click at [289, 90] on link "151 West 87th Street, Apt. D, New York, NY 10024" at bounding box center [301, 99] width 152 height 19
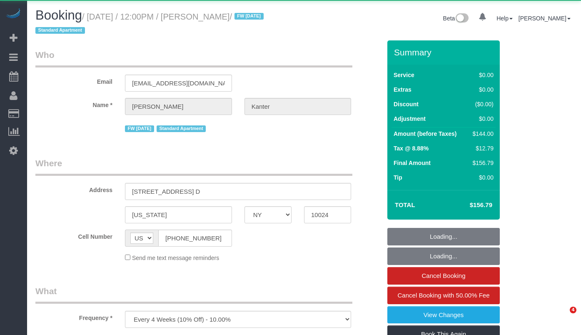
select select "NY"
select select "1"
select select "number:89"
select select "number:90"
select select "number:15"
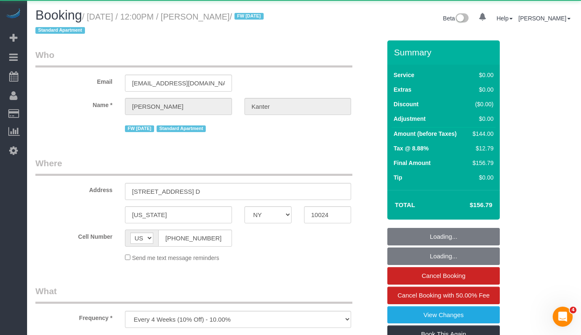
select select "number:5"
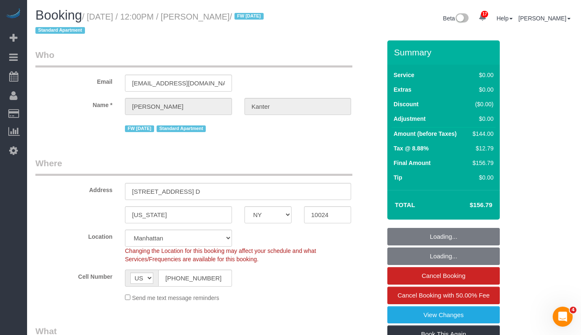
select select "object:1039"
select select "string:stripe-pm_1NcV0h4VGloSiKo7qLh3g6Fz"
select select "spot1"
select select "1"
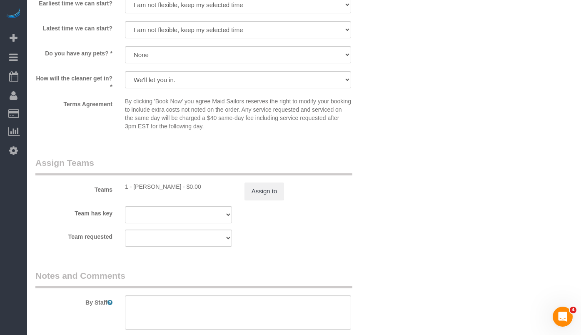
scroll to position [1019, 0]
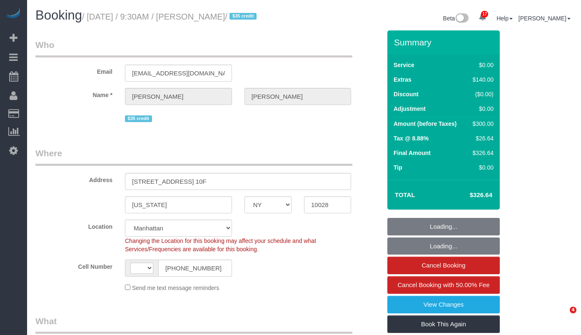
select select "NY"
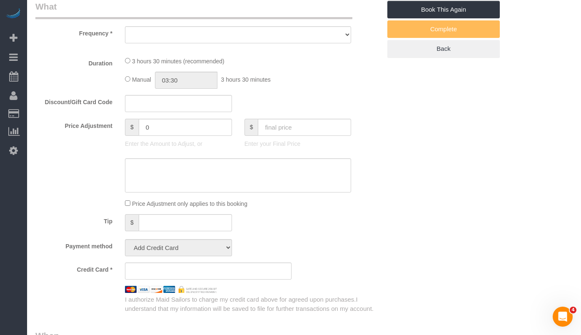
select select "string:[GEOGRAPHIC_DATA]"
select select "string:stripe-pm_1PHVFZ4VGloSiKo7Fg93uLWs"
select select "number:89"
select select "number:90"
select select "number:15"
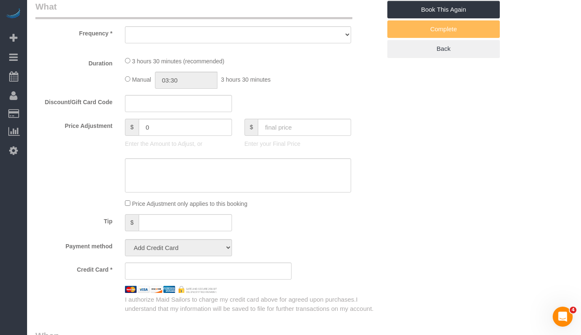
select select "number:5"
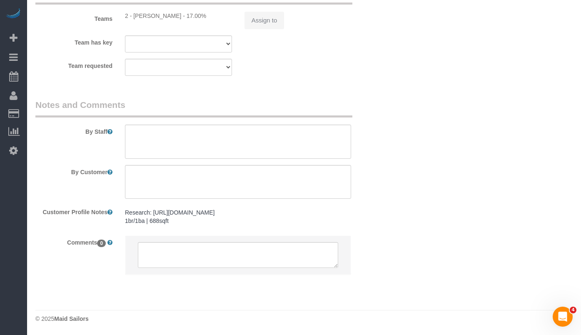
select select "object:1468"
select select "1"
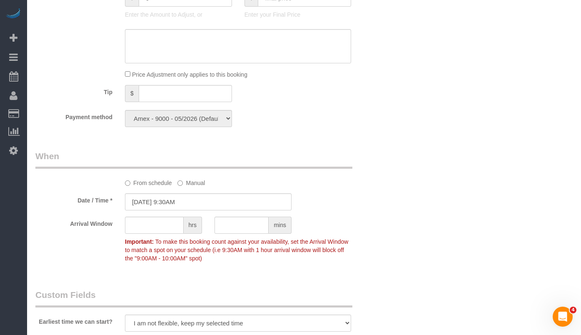
select select "1"
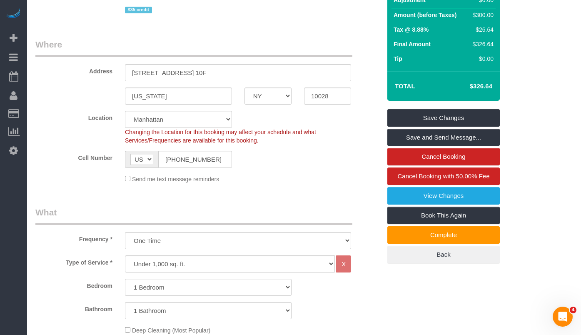
scroll to position [109, 0]
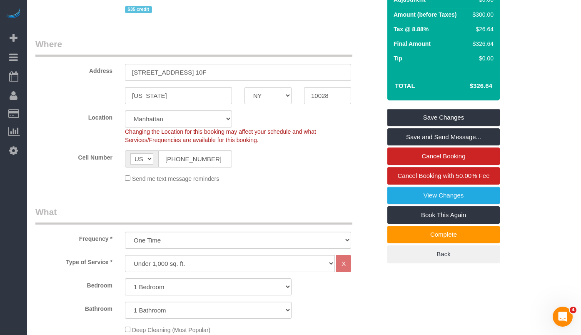
click at [490, 90] on h4 "$326.64" at bounding box center [469, 86] width 48 height 7
click at [486, 90] on h4 "$326.64" at bounding box center [469, 86] width 48 height 7
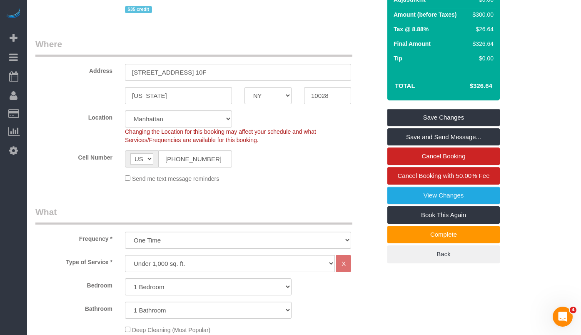
click at [486, 90] on h4 "$326.64" at bounding box center [469, 86] width 48 height 7
copy div "$326.64 Save Changes Save and Send Message... Cancel Booking Cancel Booking wit…"
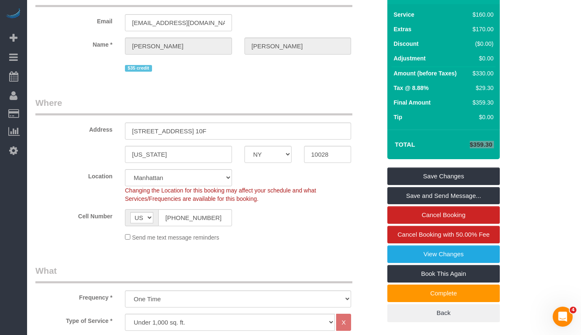
scroll to position [50, 0]
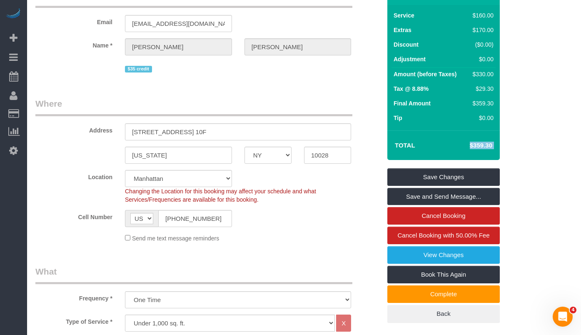
click at [486, 149] on h4 "$359.30" at bounding box center [469, 145] width 48 height 7
copy div "$359.30 Save Changes Save and Send Message... Cancel Booking Cancel Booking wit…"
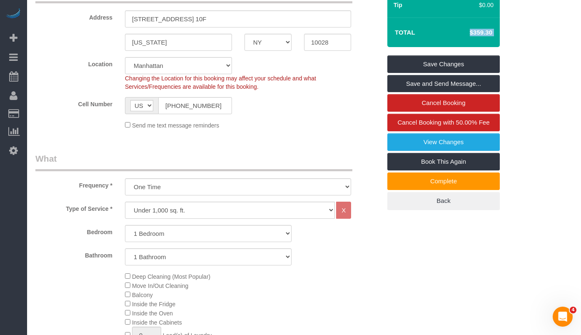
scroll to position [153, 0]
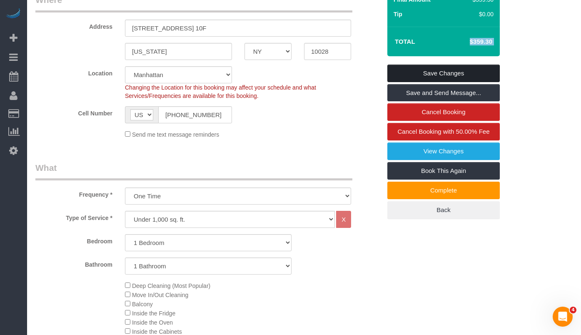
click at [438, 82] on link "Save Changes" at bounding box center [444, 74] width 113 height 18
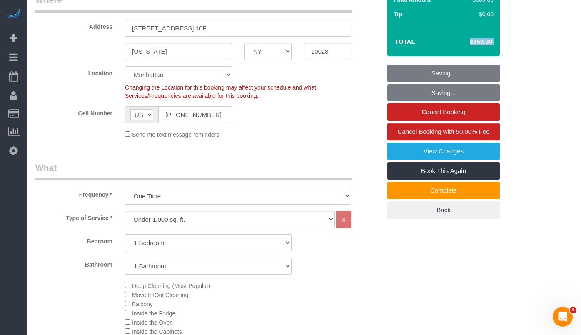
scroll to position [137, 0]
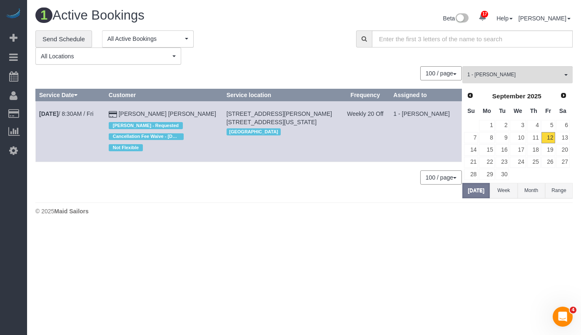
click at [307, 43] on div "**********" at bounding box center [189, 47] width 308 height 35
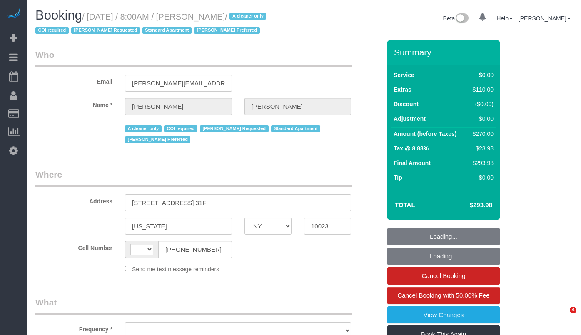
select select "NY"
select select "string:US"
select select "object:793"
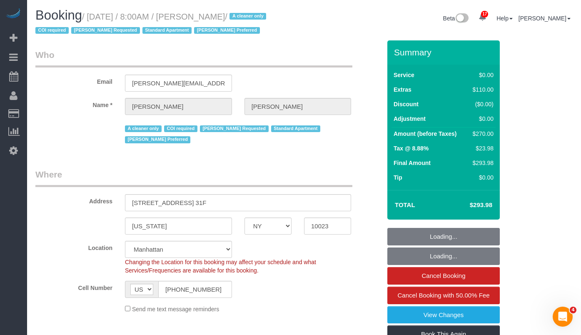
select select "string:stripe-pm_1S076c4VGloSiKo7z0g1OGNA"
select select "object:902"
select select "1"
select select "spot1"
select select "number:56"
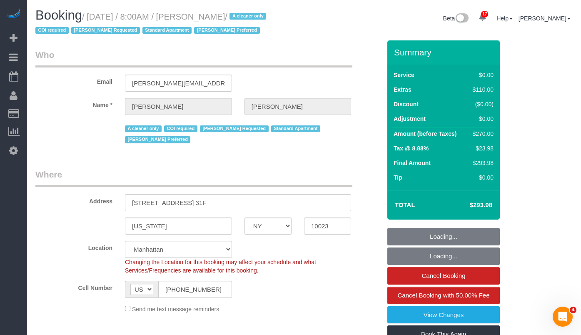
select select "number:90"
select select "number:15"
select select "number:7"
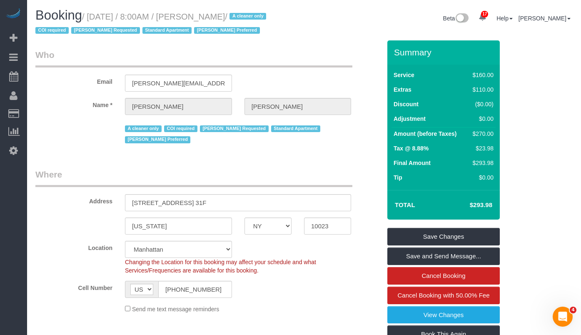
drag, startPoint x: 254, startPoint y: 17, endPoint x: 95, endPoint y: 18, distance: 158.3
click at [95, 18] on small "/ September 12, 2025 / 8:00AM / Lisa Byrns / A cleaner only COI required Marilu…" at bounding box center [151, 23] width 233 height 23
copy small "September 12, 2025 / 8:00AM / Lisa Byrns"
click at [179, 85] on input "byrns.lisa.hrm@gmail.com" at bounding box center [178, 83] width 107 height 17
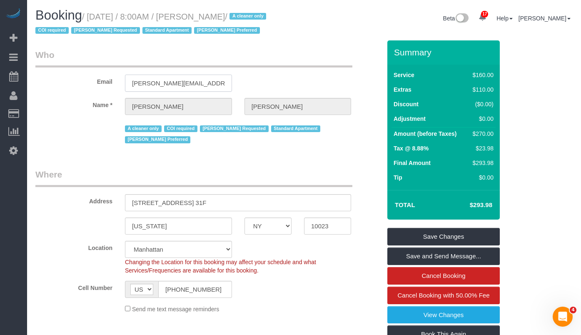
click at [179, 85] on input "byrns.lisa.hrm@gmail.com" at bounding box center [178, 83] width 107 height 17
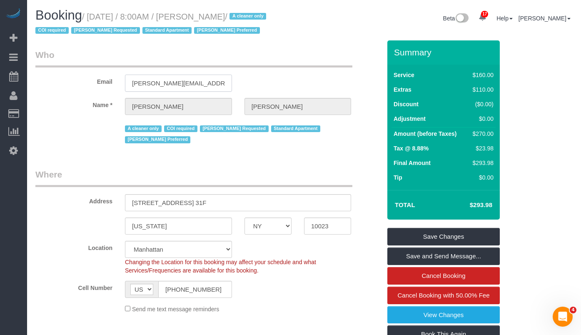
click at [179, 85] on input "byrns.lisa.hrm@gmail.com" at bounding box center [178, 83] width 107 height 17
drag, startPoint x: 51, startPoint y: 173, endPoint x: 83, endPoint y: 168, distance: 32.5
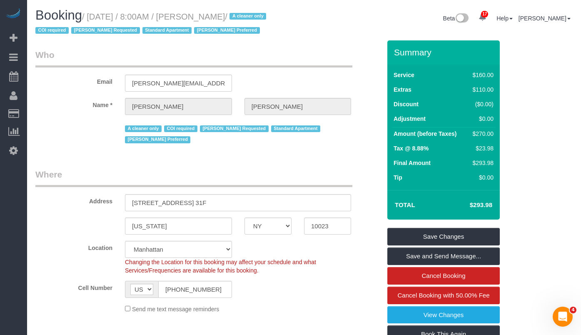
click at [51, 173] on legend "Where" at bounding box center [193, 177] width 317 height 19
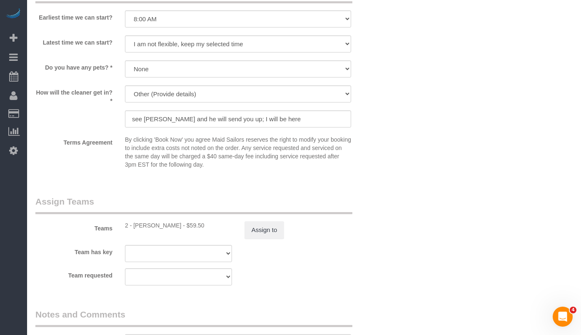
scroll to position [968, 0]
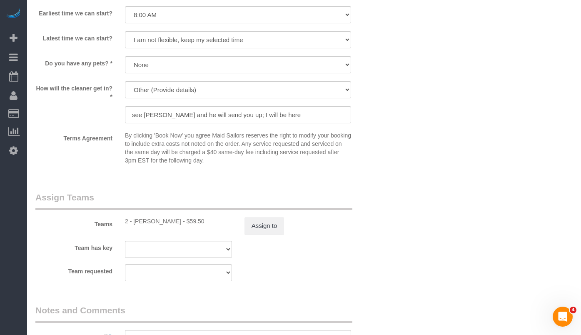
click at [145, 221] on div "2 - Marilu Quintero - $59.50" at bounding box center [178, 221] width 107 height 8
copy div "Marilu"
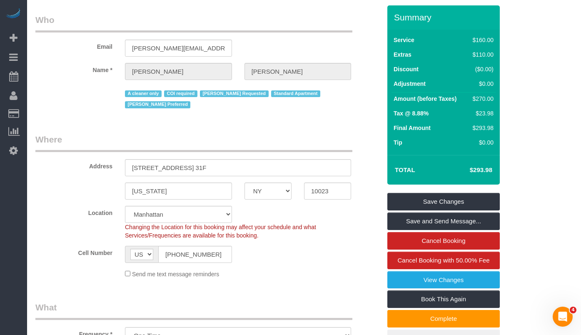
scroll to position [0, 0]
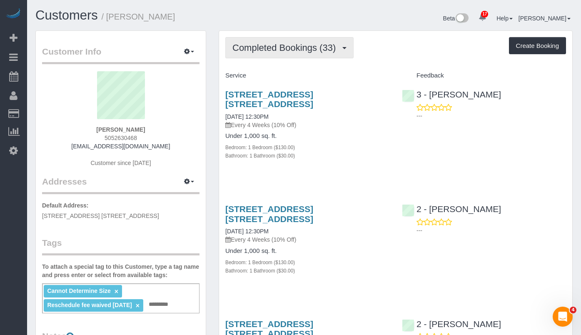
click at [296, 51] on span "Completed Bookings (33)" at bounding box center [287, 48] width 108 height 10
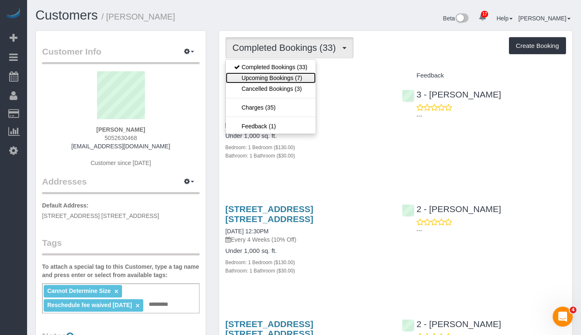
click at [283, 80] on link "Upcoming Bookings (7)" at bounding box center [271, 78] width 90 height 11
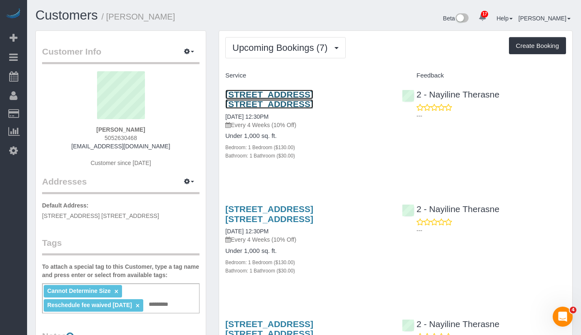
click at [257, 98] on link "[STREET_ADDRESS] [STREET_ADDRESS]" at bounding box center [269, 99] width 88 height 19
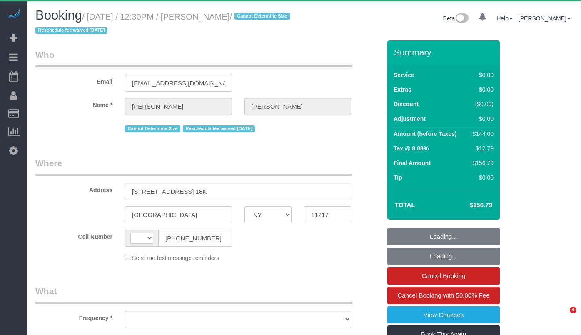
select select "NY"
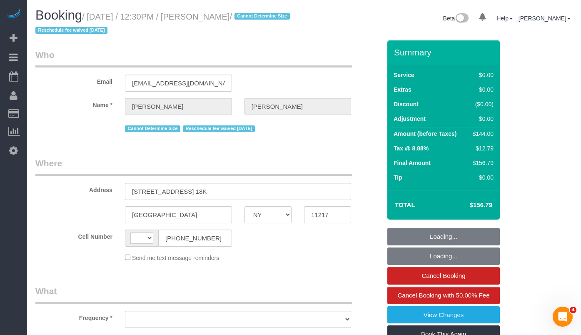
select select "string:[GEOGRAPHIC_DATA]"
select select "object:781"
select select "1"
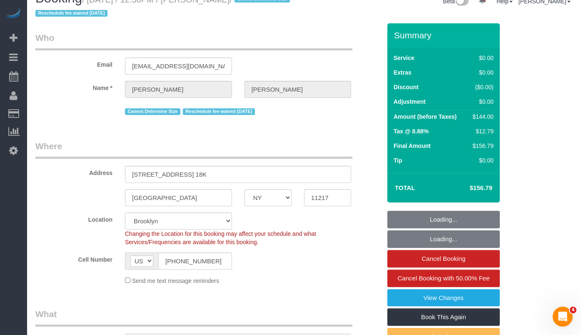
select select "object:1049"
select select "string:stripe-pm_1KZLGv4VGloSiKo7h7q92ObF"
select select "number:57"
select select "number:74"
select select "number:15"
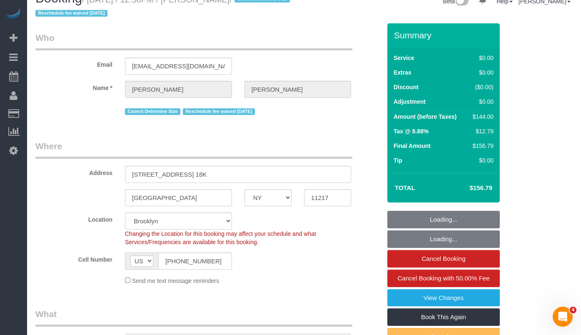
select select "number:6"
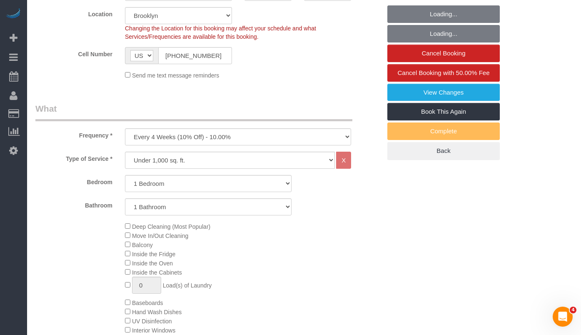
select select "1"
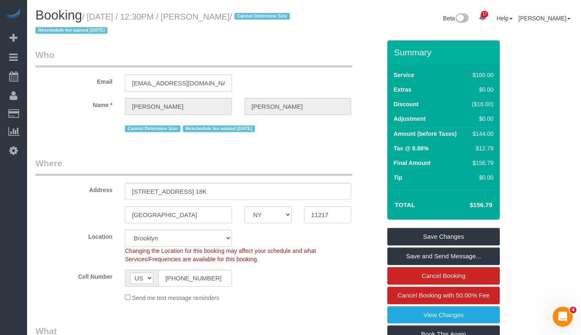
click at [198, 86] on input "[EMAIL_ADDRESS][DOMAIN_NAME]" at bounding box center [178, 83] width 107 height 17
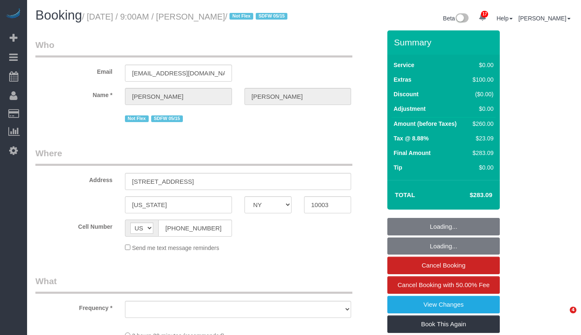
select select "NY"
select select "object:781"
select select "1"
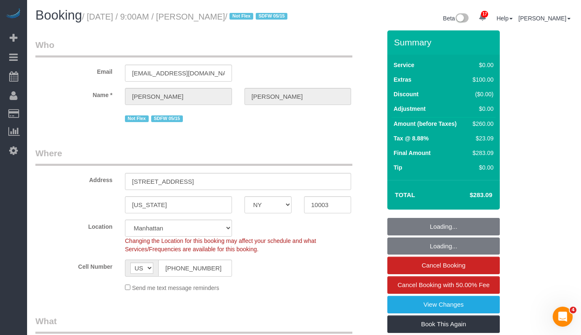
select select "spot1"
select select "number:89"
select select "number:90"
select select "number:15"
select select "number:5"
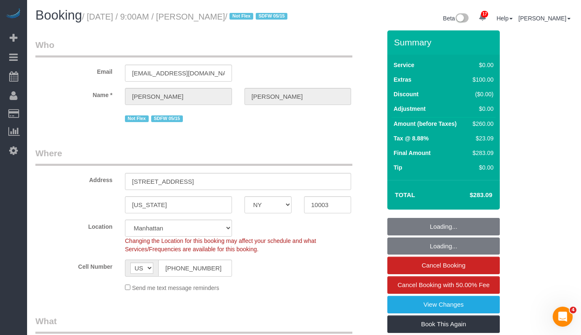
select select "object:1463"
select select "string:stripe-pm_1QU7Id4VGloSiKo7vdTccFwo"
select select "1"
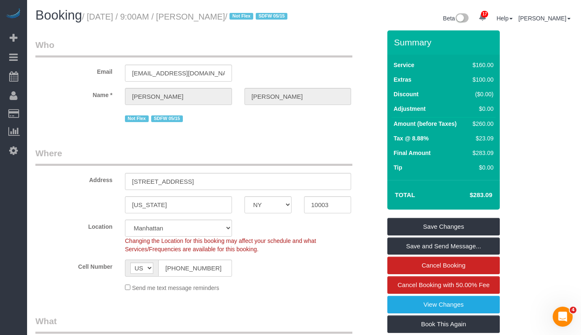
click at [202, 23] on h1 "Booking / September 12, 2025 / 9:00AM / John Rohan / Not Flex SDFW 05/15" at bounding box center [166, 15] width 263 height 14
drag, startPoint x: 259, startPoint y: 18, endPoint x: 94, endPoint y: 21, distance: 165.4
click at [94, 21] on small "/ September 12, 2025 / 9:00AM / John Rohan / Not Flex SDFW 05/15" at bounding box center [186, 16] width 208 height 9
copy small "September 12, 2025 / 9:00AM / John Rohan"
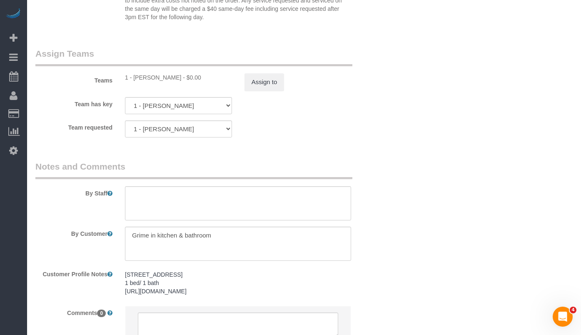
scroll to position [1068, 0]
